Goal: Task Accomplishment & Management: Manage account settings

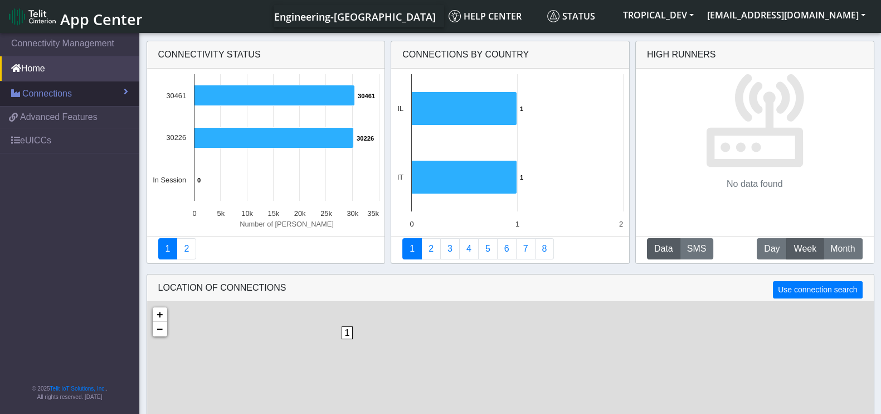
click at [69, 96] on span "Connections" at bounding box center [47, 93] width 50 height 13
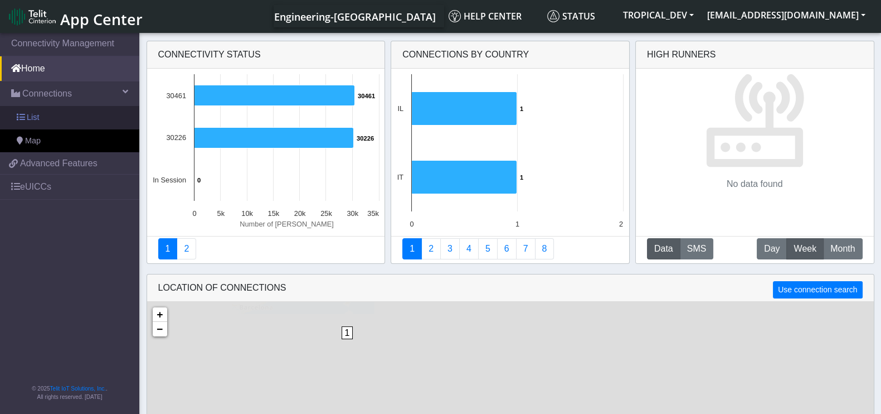
click at [49, 121] on link "List" at bounding box center [69, 117] width 139 height 23
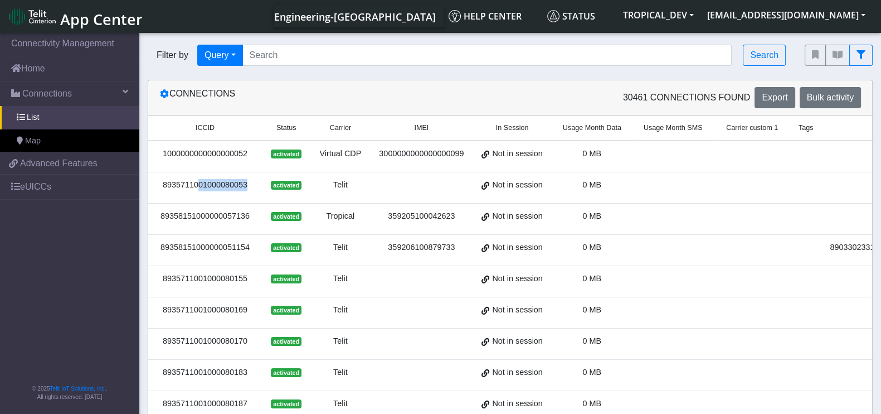
drag, startPoint x: 242, startPoint y: 181, endPoint x: 192, endPoint y: 183, distance: 49.6
click at [192, 183] on div "8935711001000080053" at bounding box center [205, 185] width 100 height 12
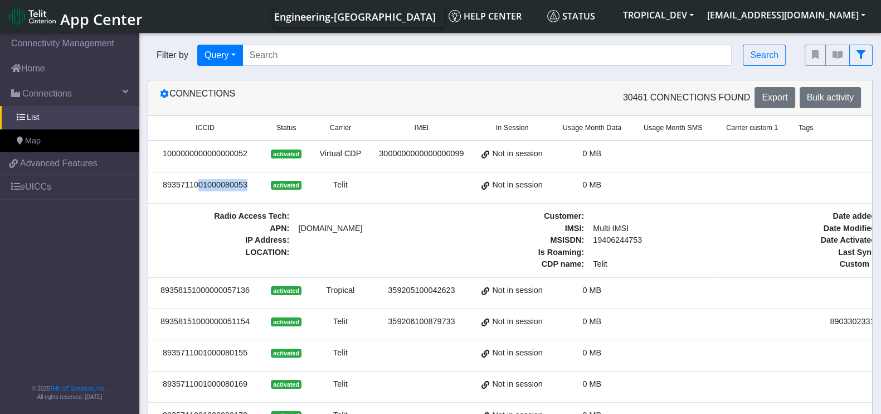
drag, startPoint x: 235, startPoint y: 186, endPoint x: 157, endPoint y: 191, distance: 78.8
click at [157, 191] on td "8935711001000080053" at bounding box center [205, 187] width 114 height 31
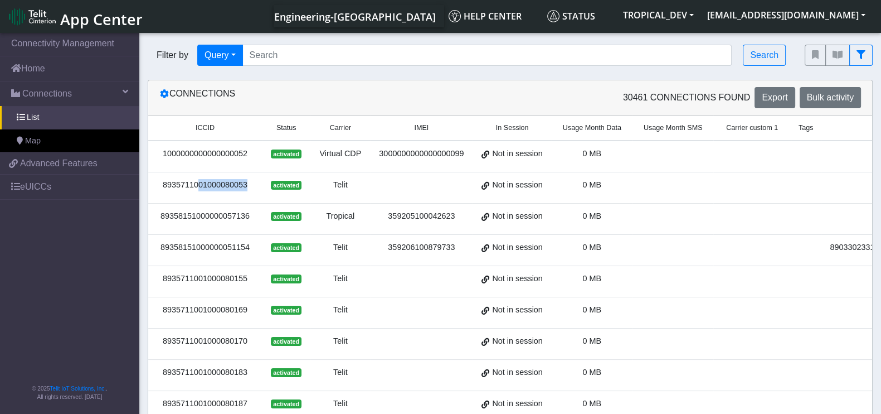
copy div "8935711001000080053"
click at [559, 179] on div "0 MB" at bounding box center [592, 185] width 67 height 12
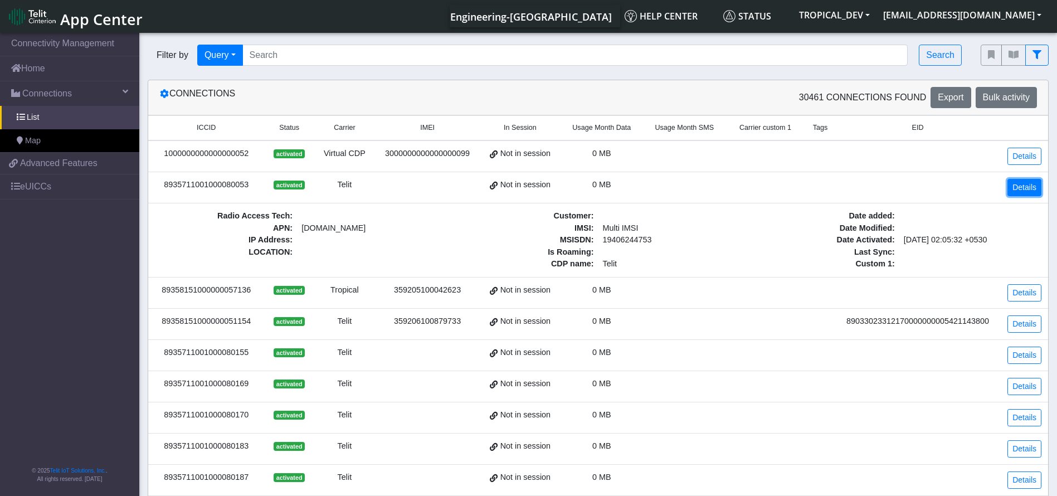
click at [891, 184] on link "Details" at bounding box center [1025, 187] width 34 height 17
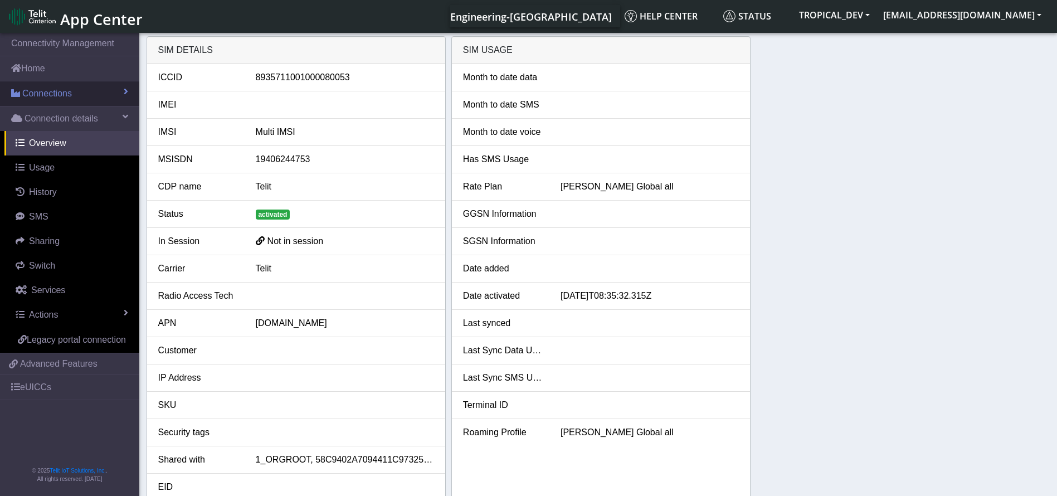
click at [65, 96] on span "Connections" at bounding box center [47, 93] width 50 height 13
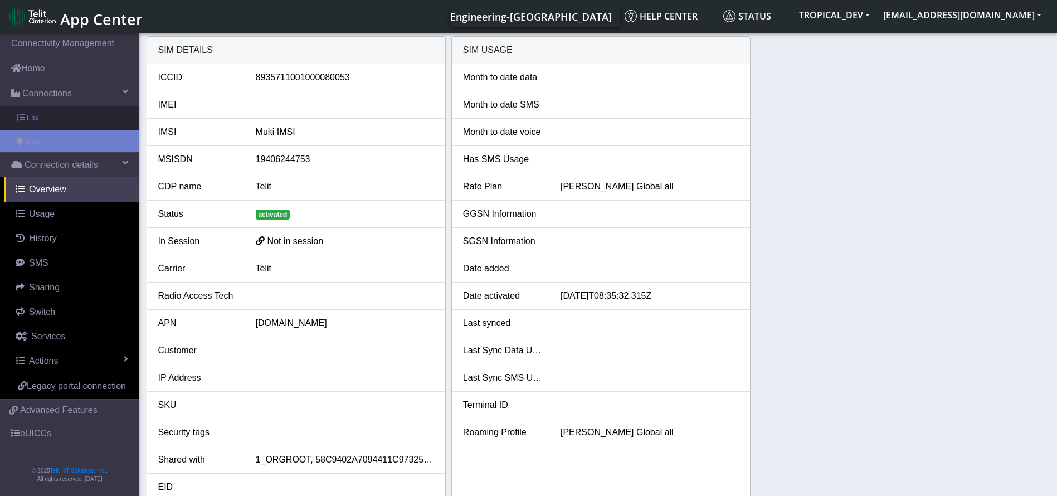
click at [66, 116] on link "List" at bounding box center [69, 117] width 139 height 23
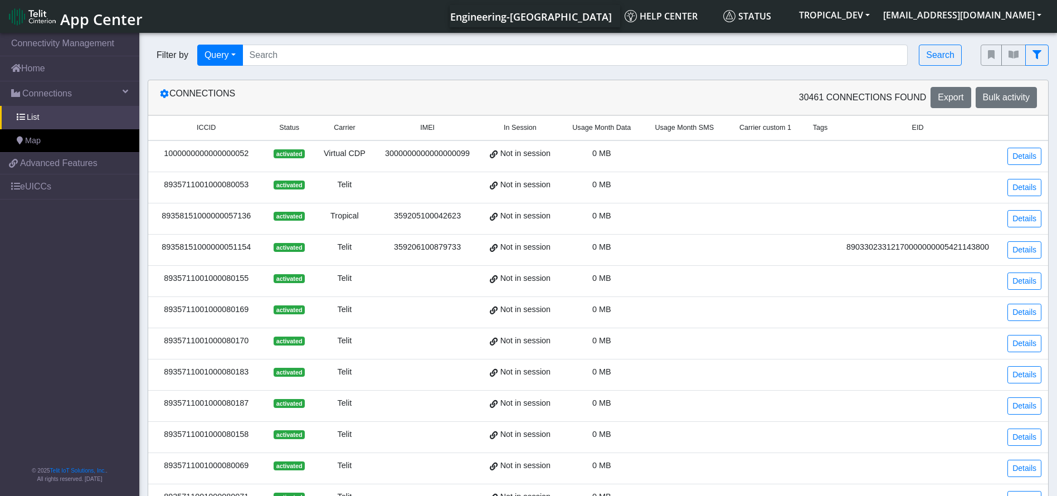
click at [226, 149] on div "1000000000000000052" at bounding box center [206, 154] width 103 height 12
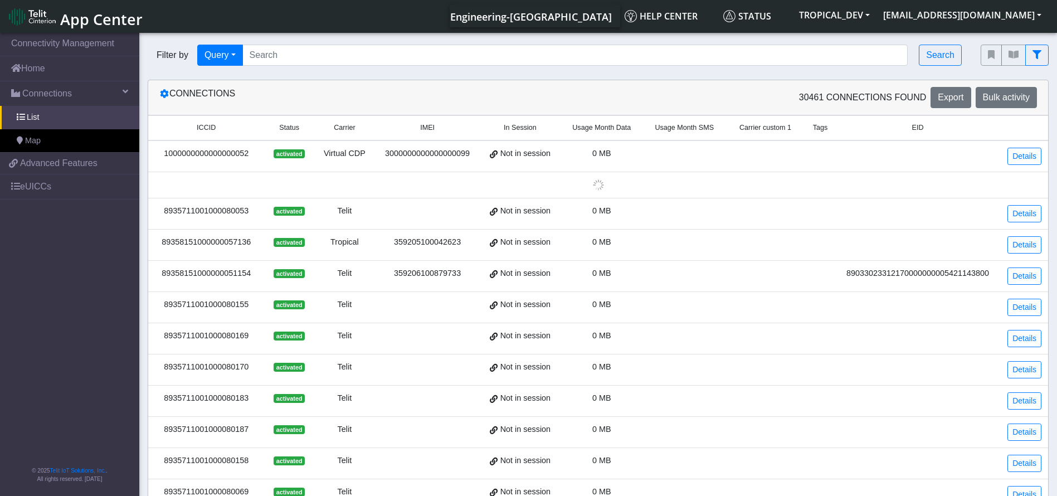
click at [226, 149] on div "1000000000000000052" at bounding box center [206, 154] width 103 height 12
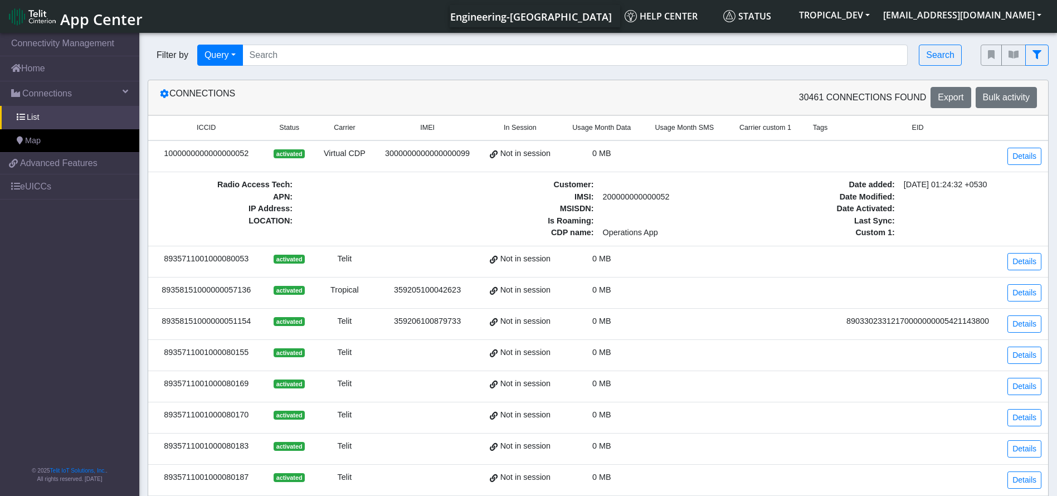
copy div "1000000000000000052"
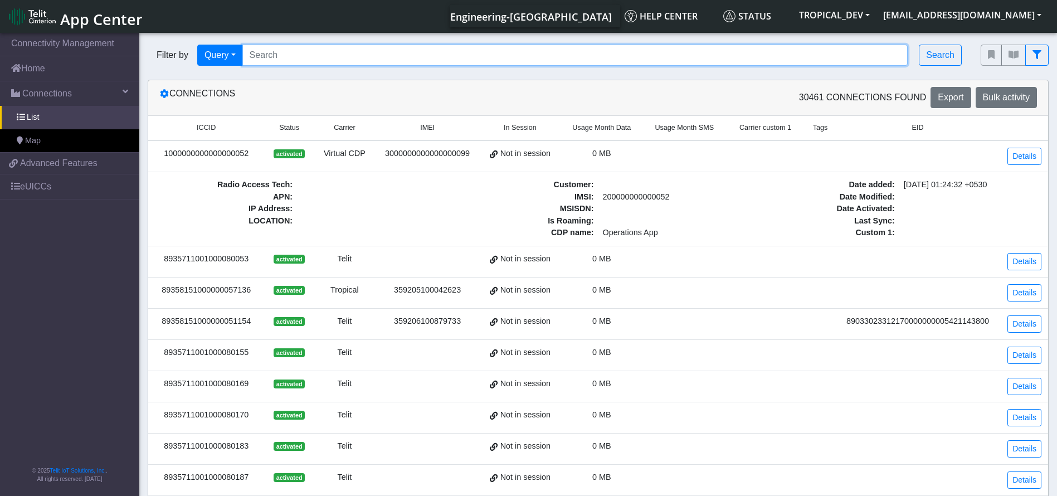
click at [311, 56] on input "Search..." at bounding box center [575, 55] width 666 height 21
paste input "8935711001000080108"
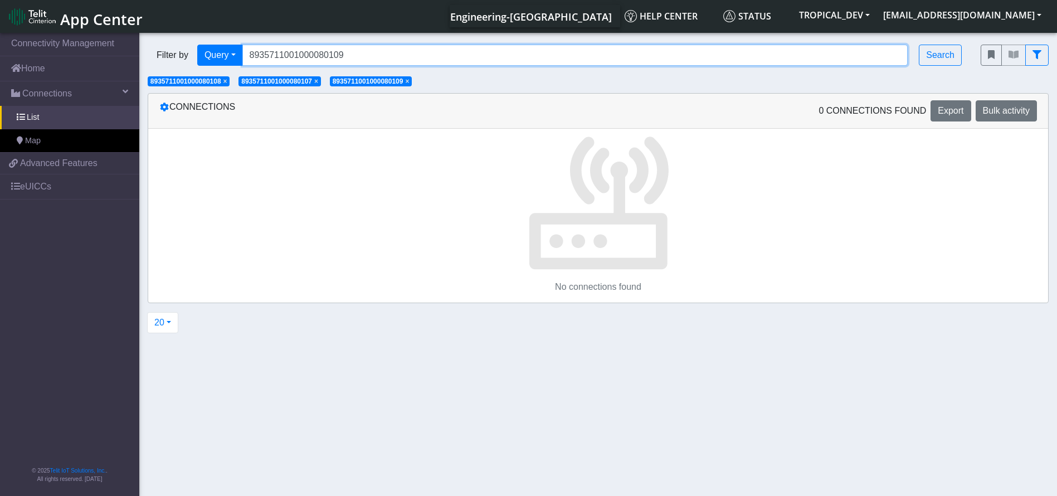
click at [292, 48] on input "8935711001000080109" at bounding box center [575, 55] width 666 height 21
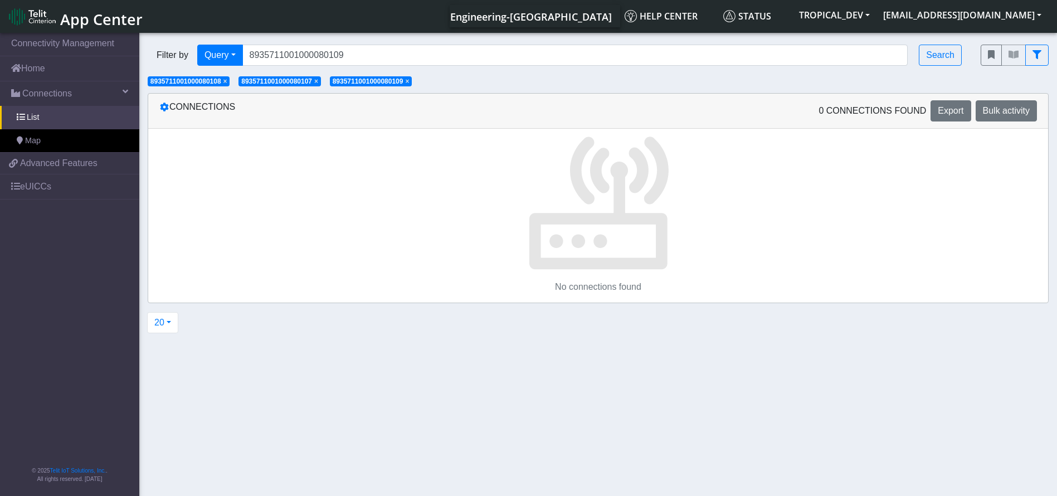
click at [318, 79] on span "×" at bounding box center [316, 81] width 4 height 8
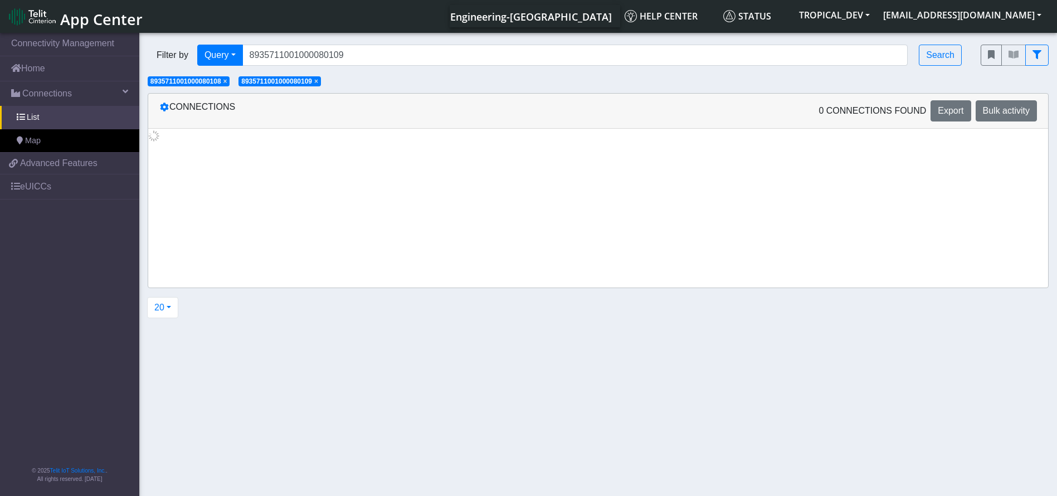
click at [318, 79] on span "×" at bounding box center [316, 81] width 4 height 8
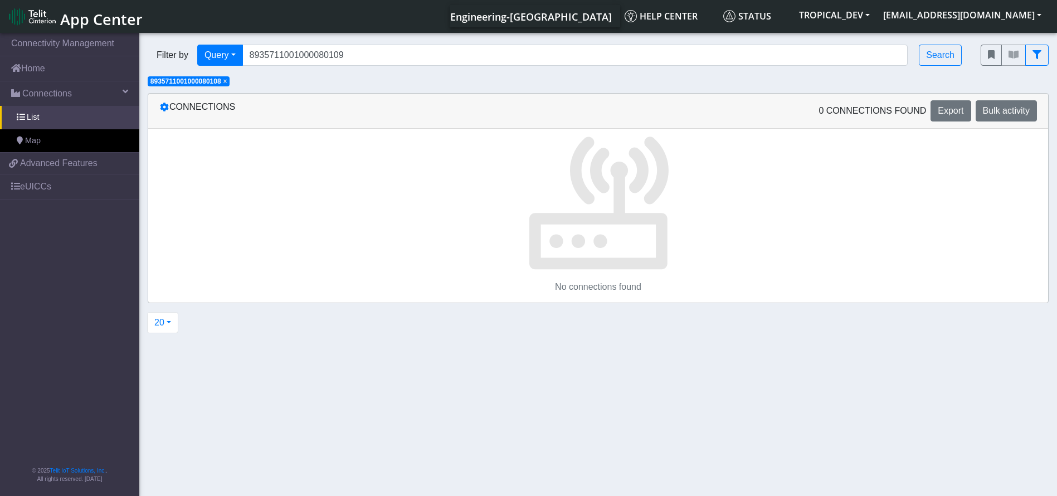
click at [227, 82] on span "×" at bounding box center [226, 81] width 4 height 8
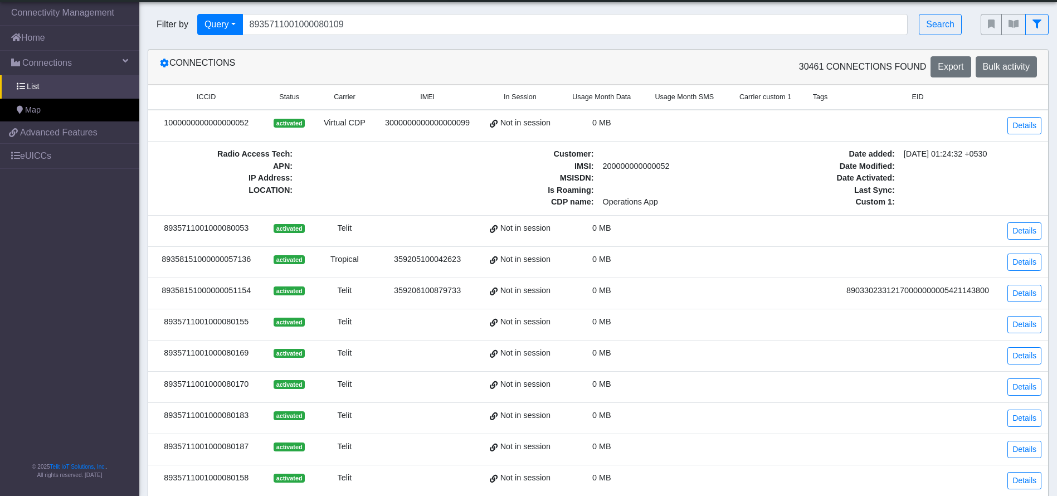
scroll to position [389, 0]
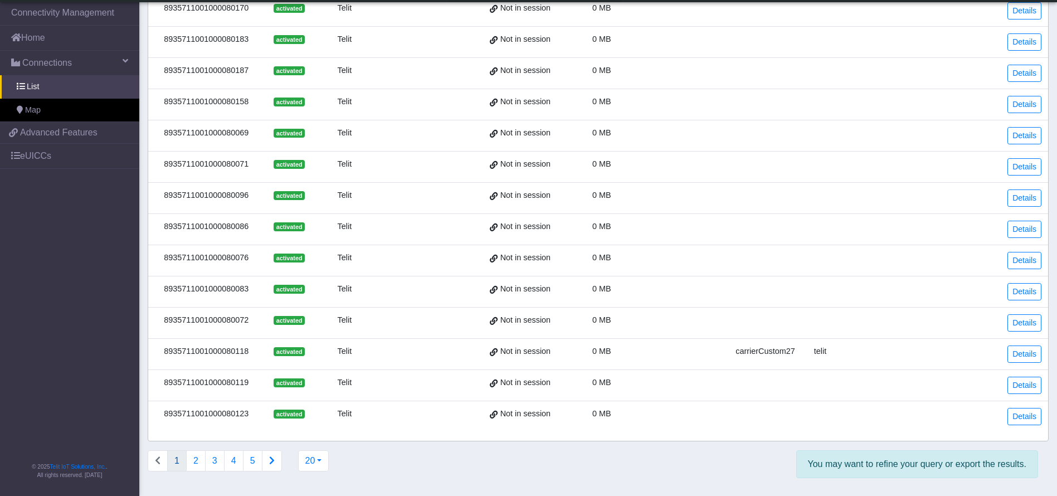
drag, startPoint x: 254, startPoint y: 399, endPoint x: 164, endPoint y: 404, distance: 89.3
click at [164, 408] on div "8935711001000080123" at bounding box center [206, 414] width 103 height 12
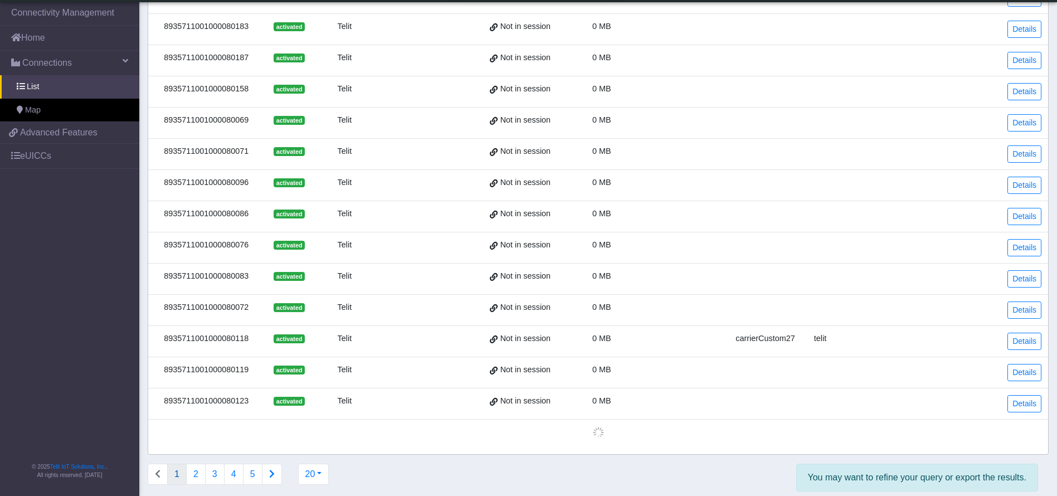
copy div "8935711001000080123"
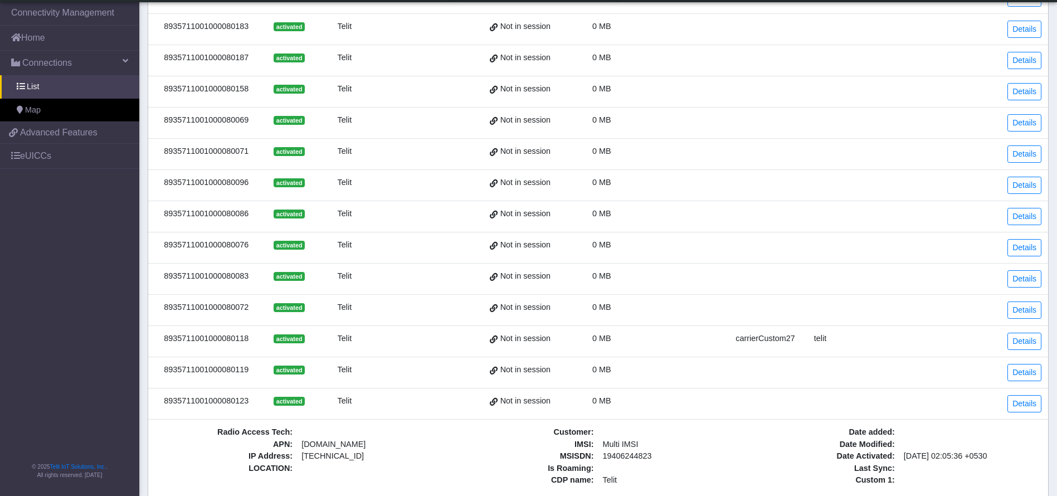
scroll to position [0, 0]
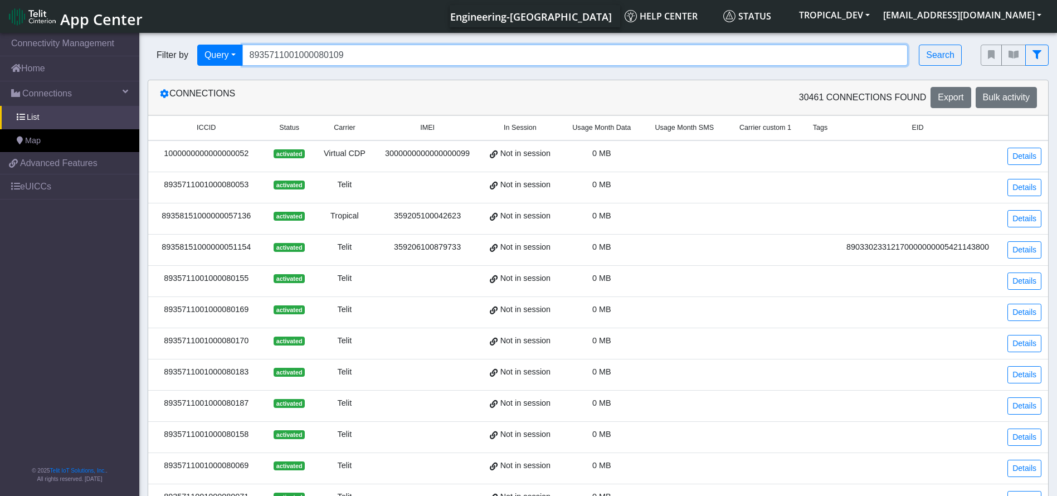
click at [330, 54] on input "8935711001000080109" at bounding box center [575, 55] width 666 height 21
paste input "23"
type input "8935711001000080123"
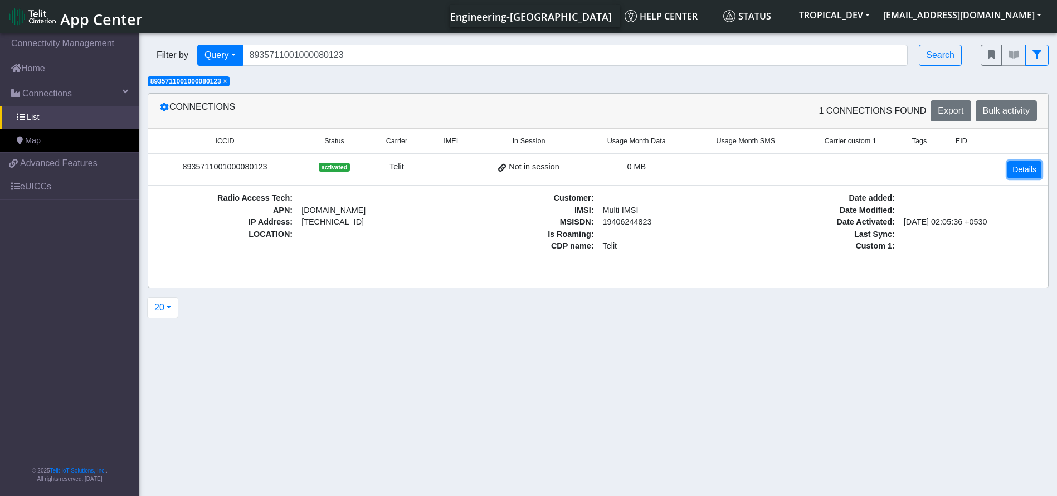
click at [891, 164] on link "Details" at bounding box center [1025, 169] width 34 height 17
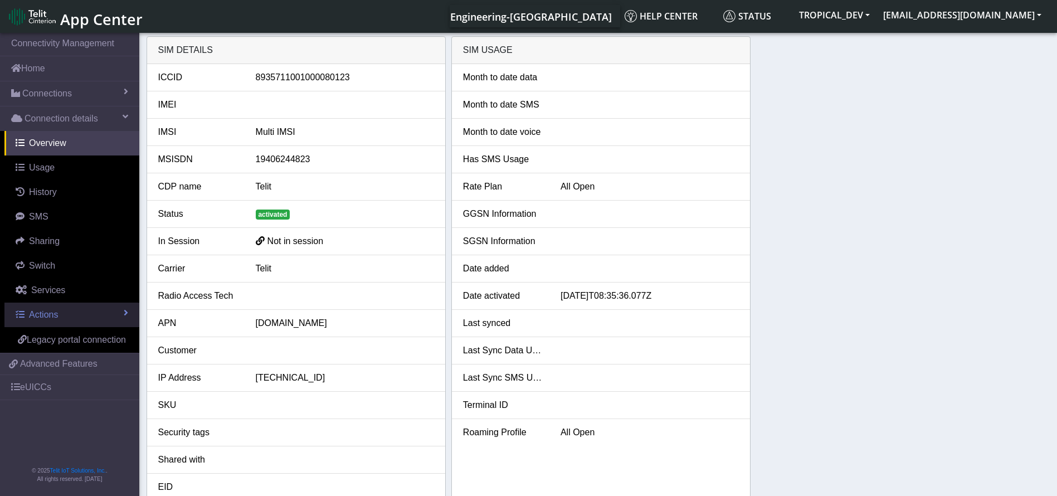
click at [82, 315] on link "Actions" at bounding box center [71, 315] width 135 height 25
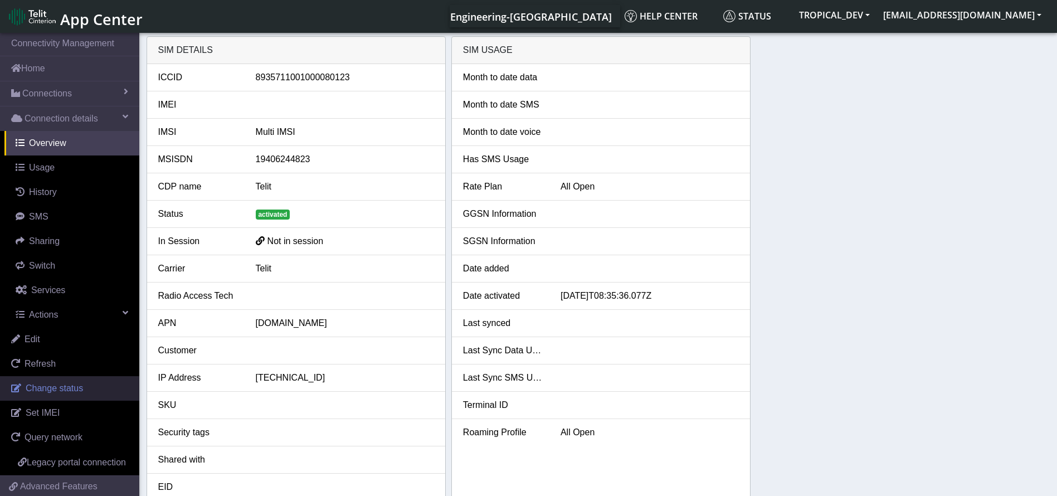
click at [60, 381] on link "Change status" at bounding box center [69, 388] width 139 height 25
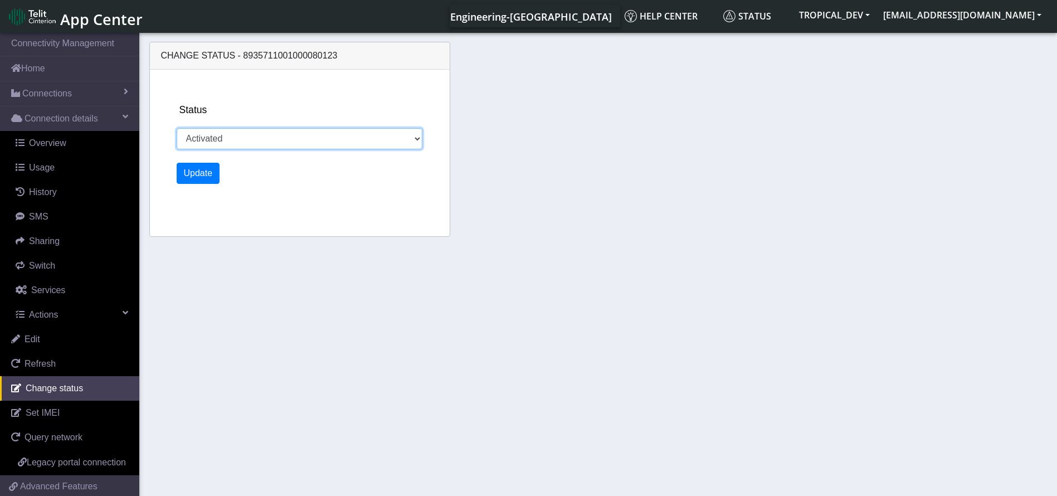
click at [290, 134] on select "Activated Deactivated Blocked" at bounding box center [300, 138] width 246 height 21
select select "blocked"
click at [177, 128] on select "Activated Deactivated Blocked" at bounding box center [300, 138] width 246 height 21
click at [175, 173] on div "Status Activated Deactivated Blocked Update" at bounding box center [313, 153] width 282 height 167
click at [193, 173] on button "Update" at bounding box center [198, 173] width 43 height 21
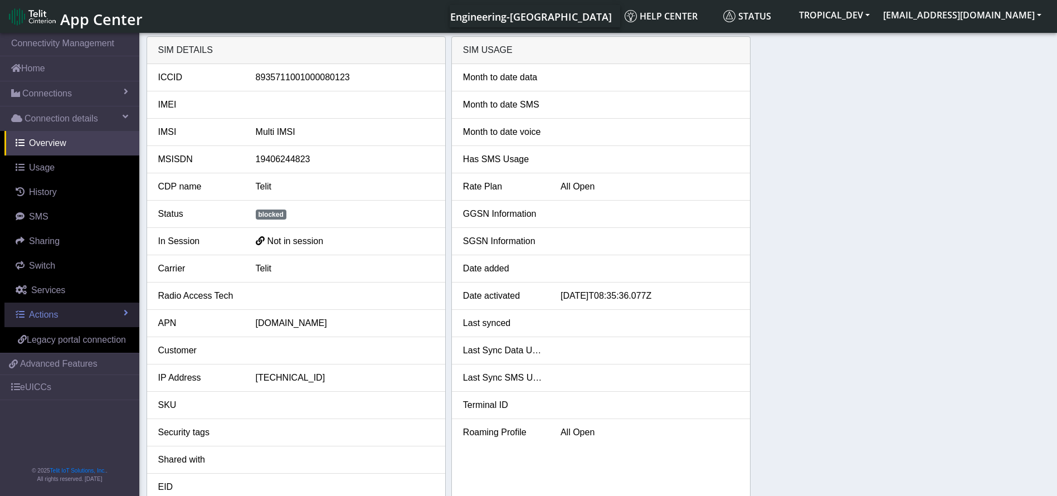
click at [66, 314] on link "Actions" at bounding box center [71, 315] width 135 height 25
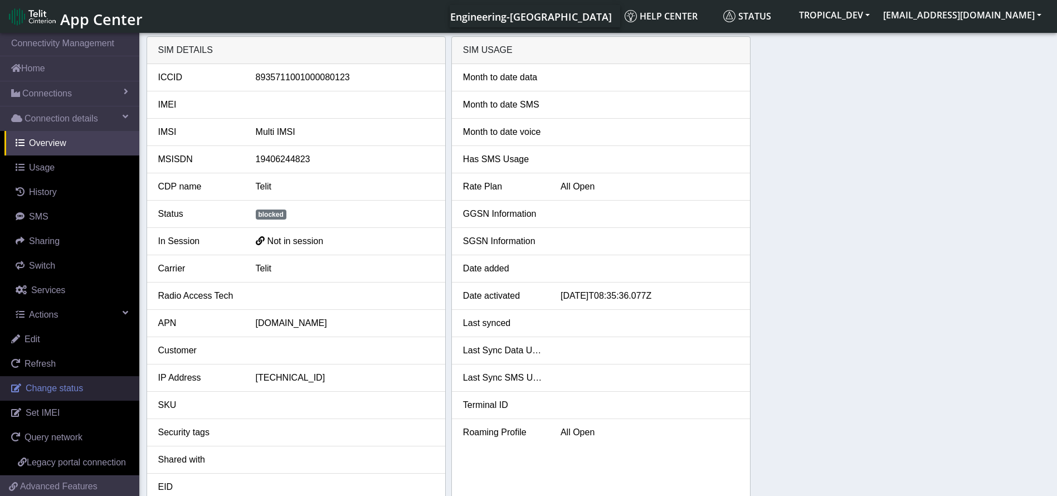
click at [49, 391] on span "Change status" at bounding box center [54, 387] width 57 height 9
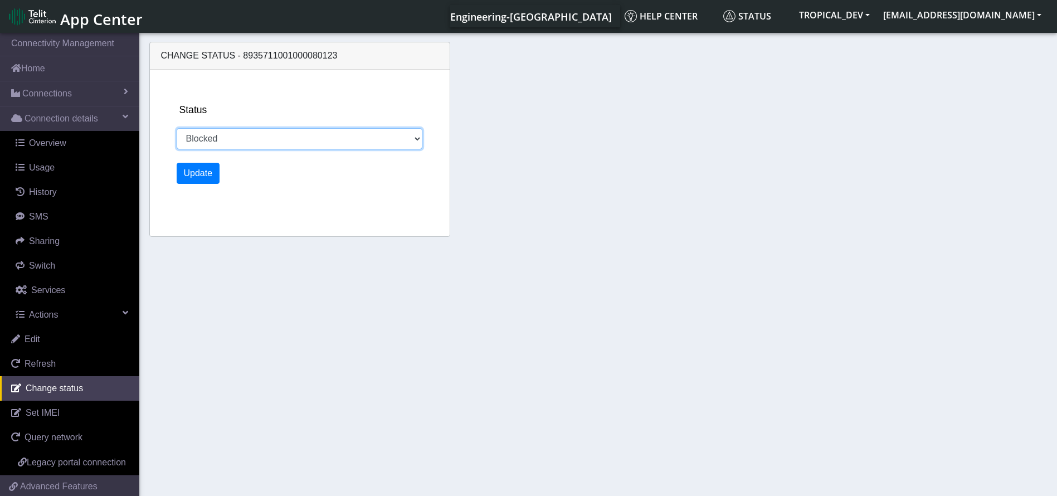
click at [312, 136] on select "Activated Deactivated Blocked" at bounding box center [300, 138] width 246 height 21
select select "activated"
click at [177, 128] on select "Activated Deactivated Blocked Blocked" at bounding box center [300, 138] width 246 height 21
click at [193, 173] on button "Update" at bounding box center [198, 173] width 43 height 21
